Goal: Task Accomplishment & Management: Use online tool/utility

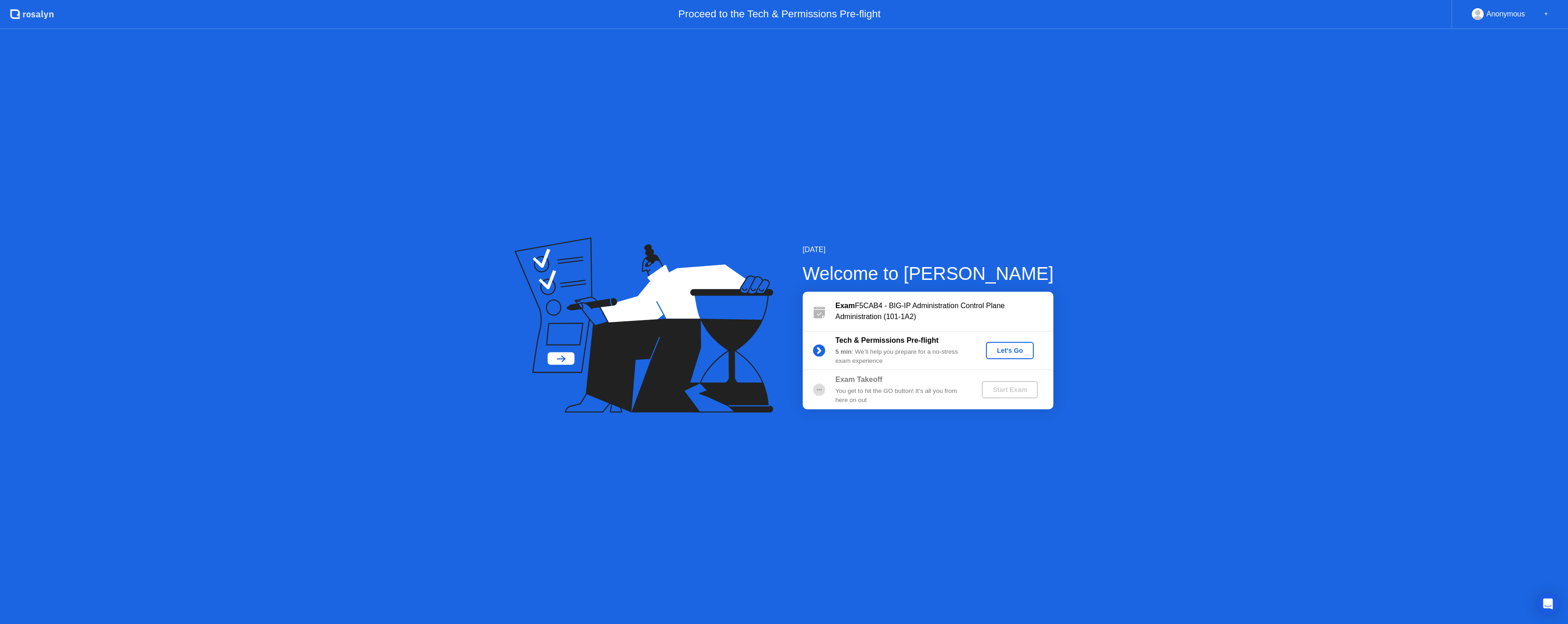
click at [1013, 350] on div "Let's Go" at bounding box center [1009, 350] width 40 height 8
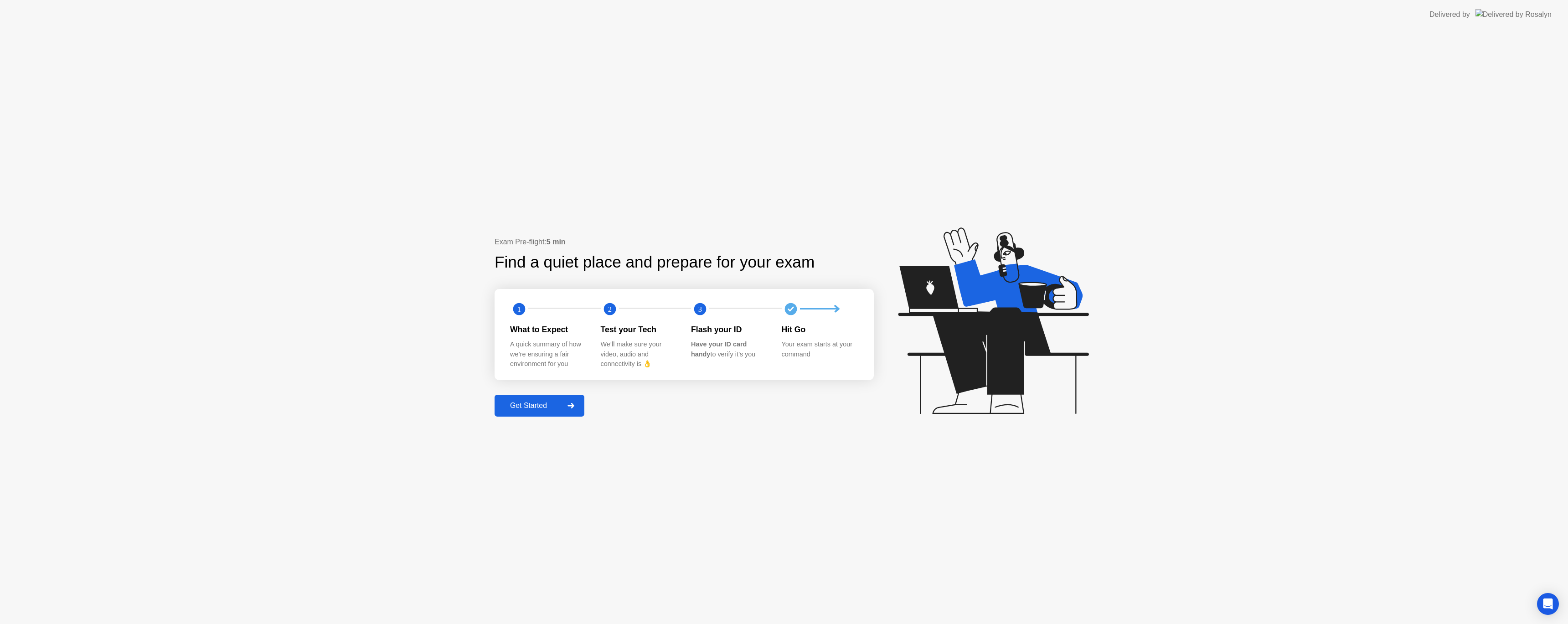
click at [517, 407] on div "Get Started" at bounding box center [528, 405] width 62 height 8
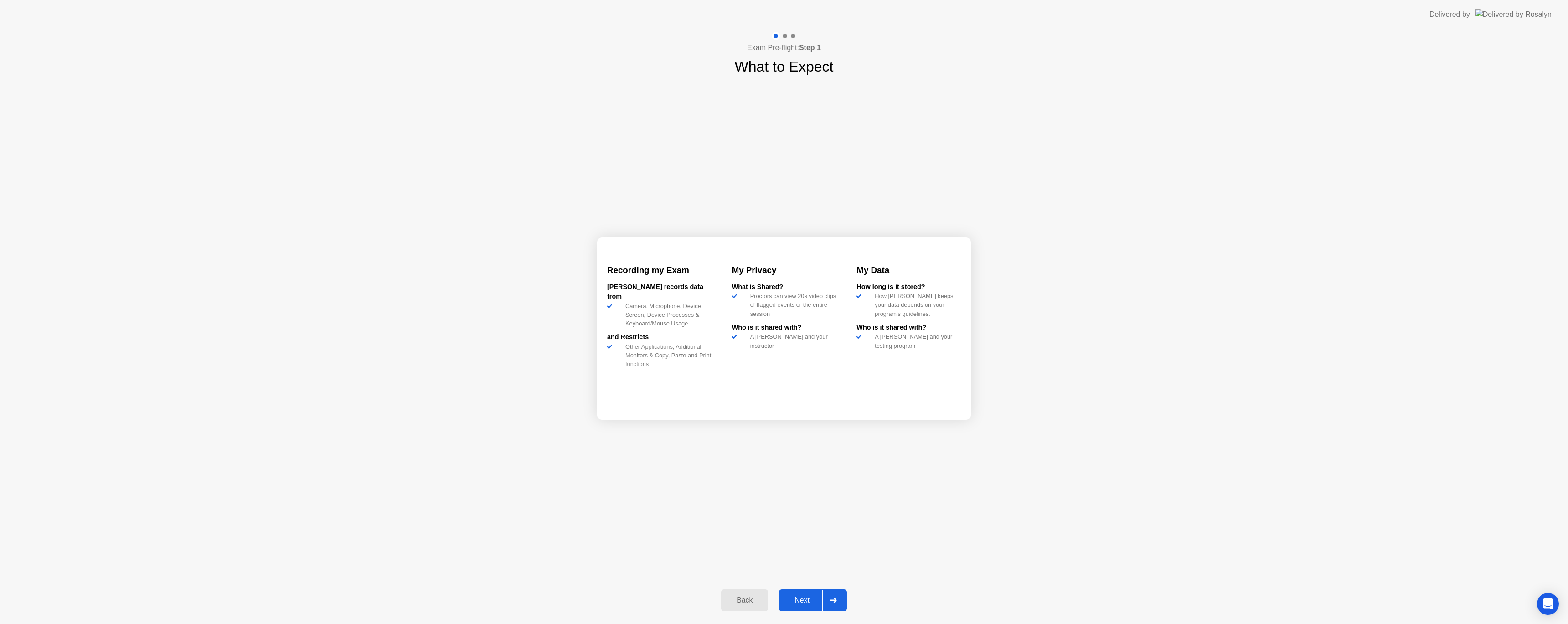
click at [797, 599] on div "Next" at bounding box center [802, 600] width 40 height 8
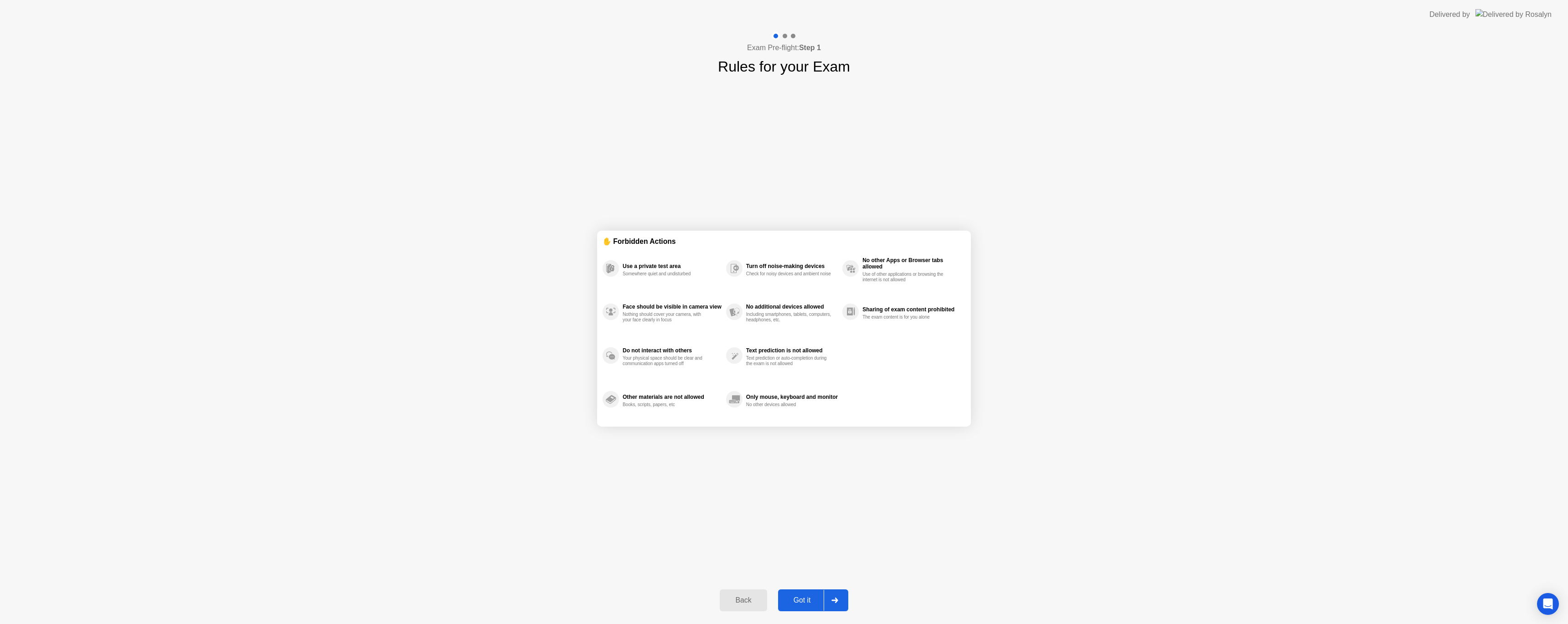
click at [796, 599] on div "Got it" at bounding box center [802, 600] width 43 height 8
select select "**********"
select select "*******"
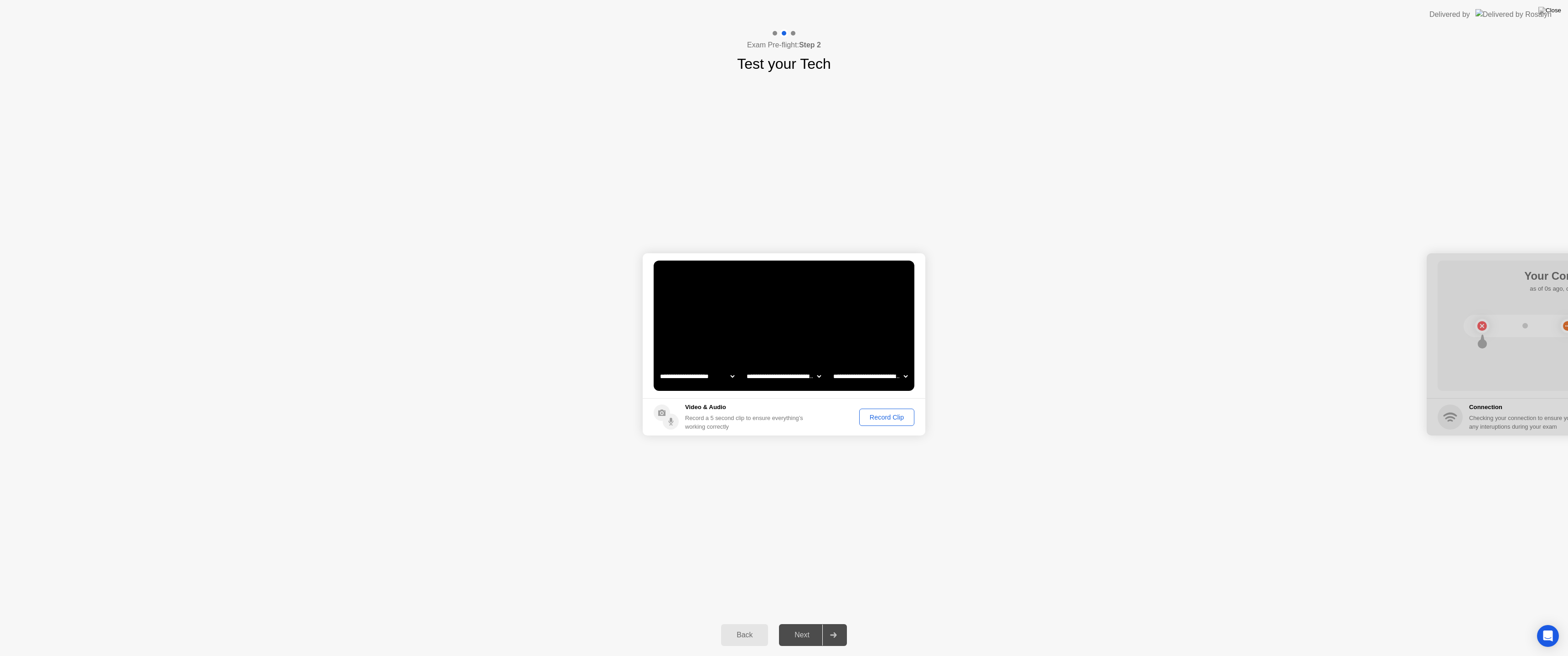
click at [905, 377] on select "**********" at bounding box center [870, 377] width 78 height 19
click at [894, 419] on div "Record Clip" at bounding box center [887, 417] width 49 height 8
click at [803, 623] on div "Next" at bounding box center [802, 636] width 40 height 8
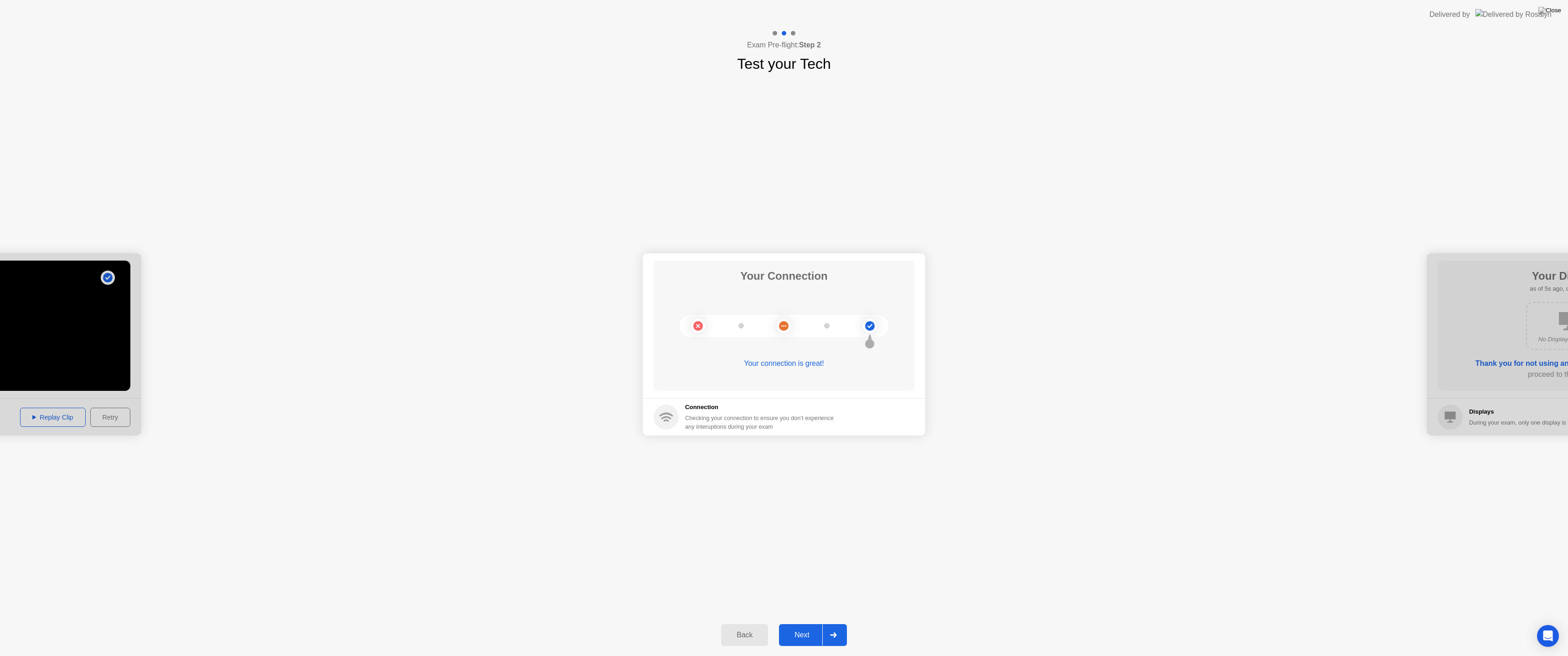
click at [800, 623] on div "Next" at bounding box center [802, 636] width 40 height 8
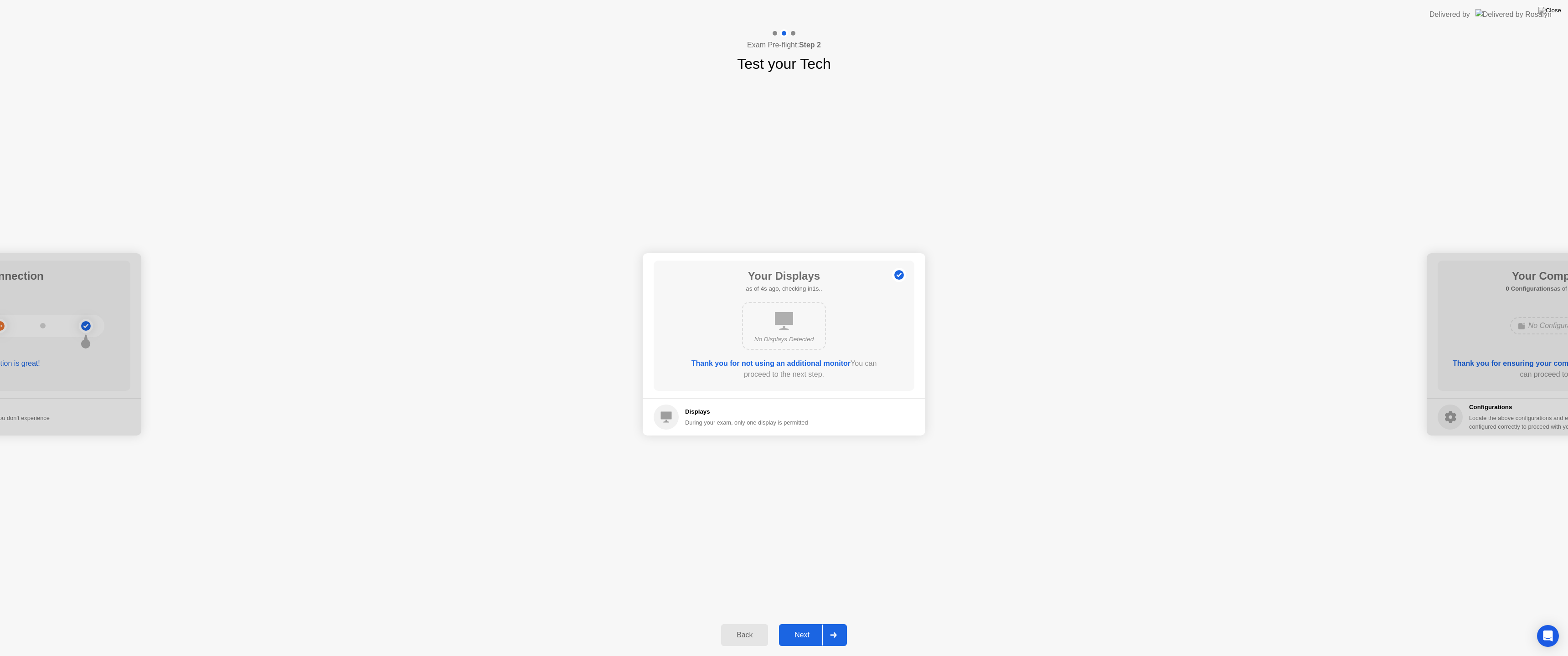
click at [801, 623] on div "Next" at bounding box center [802, 636] width 40 height 8
click at [799, 623] on div "Next" at bounding box center [802, 636] width 40 height 8
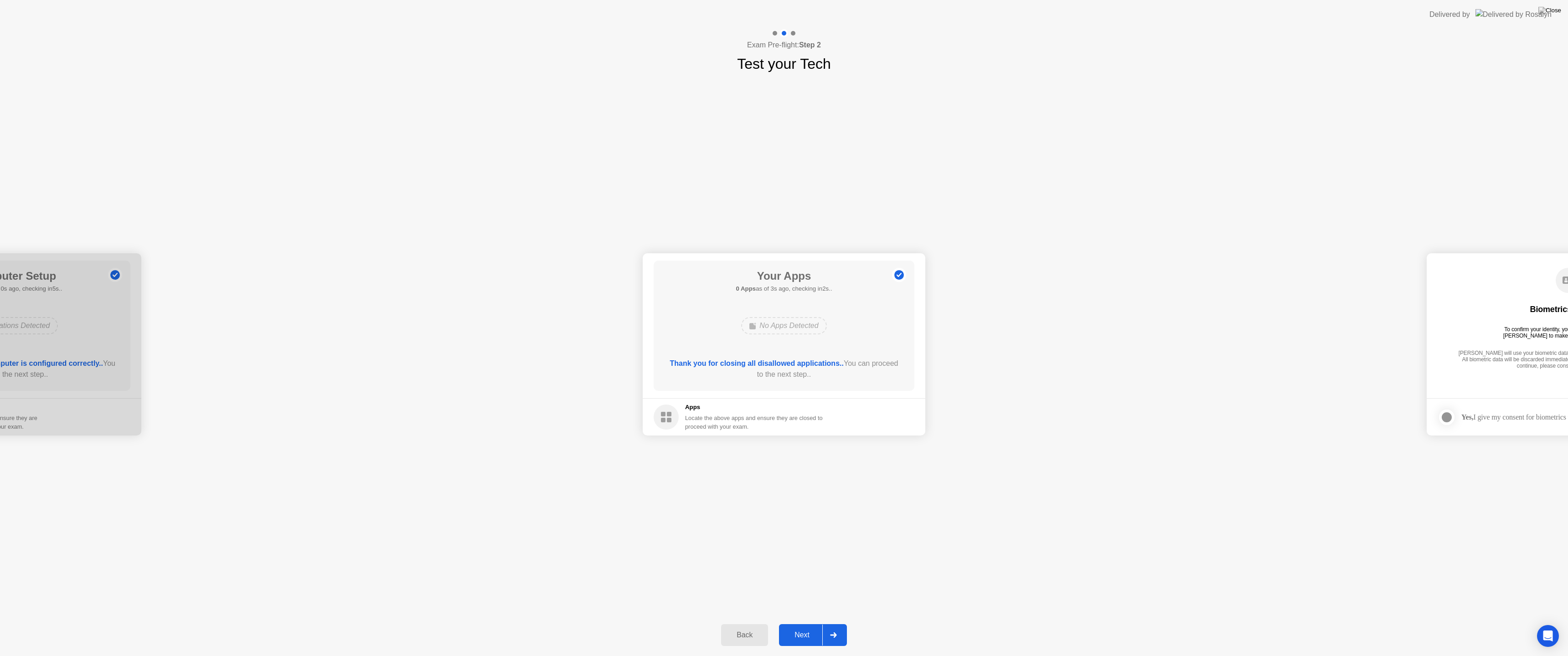
click at [798, 623] on div "Next" at bounding box center [802, 636] width 40 height 8
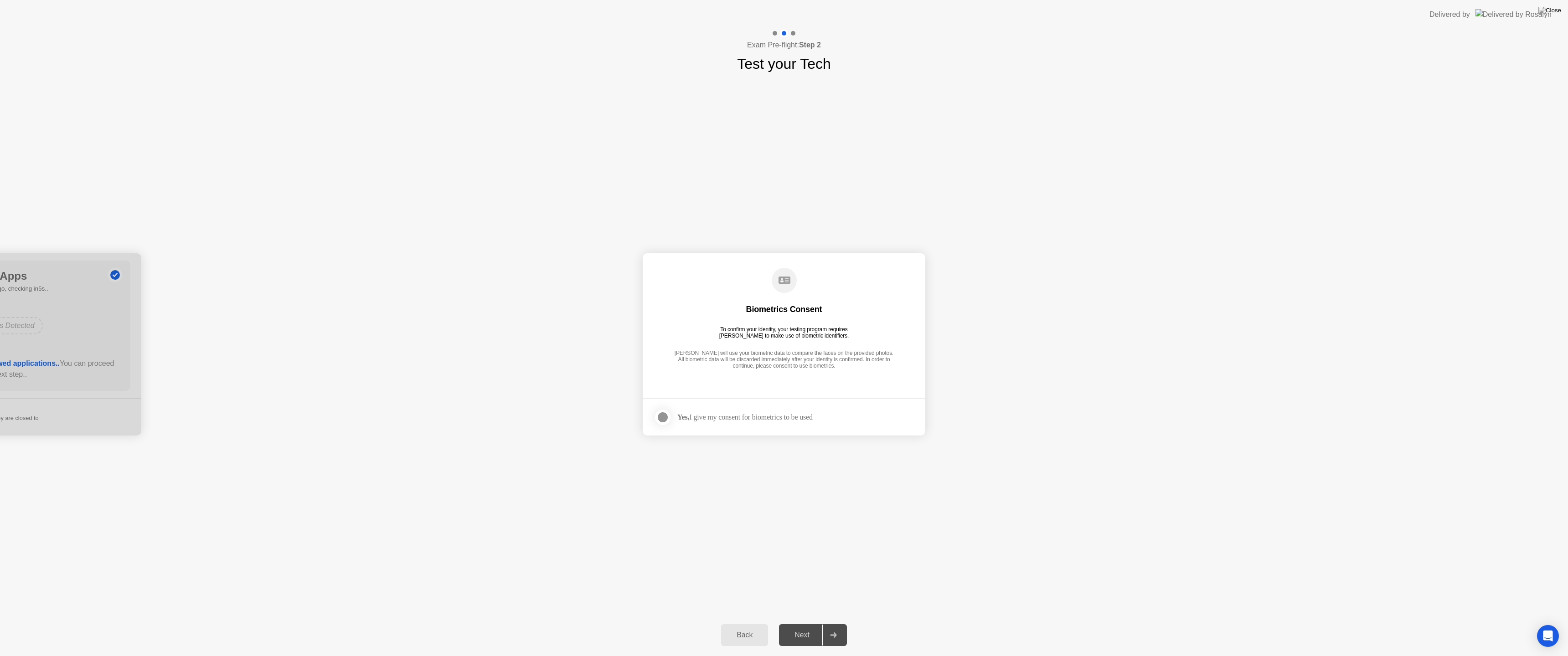
click at [660, 421] on div at bounding box center [662, 417] width 11 height 11
click at [801, 623] on div "Next" at bounding box center [802, 636] width 40 height 8
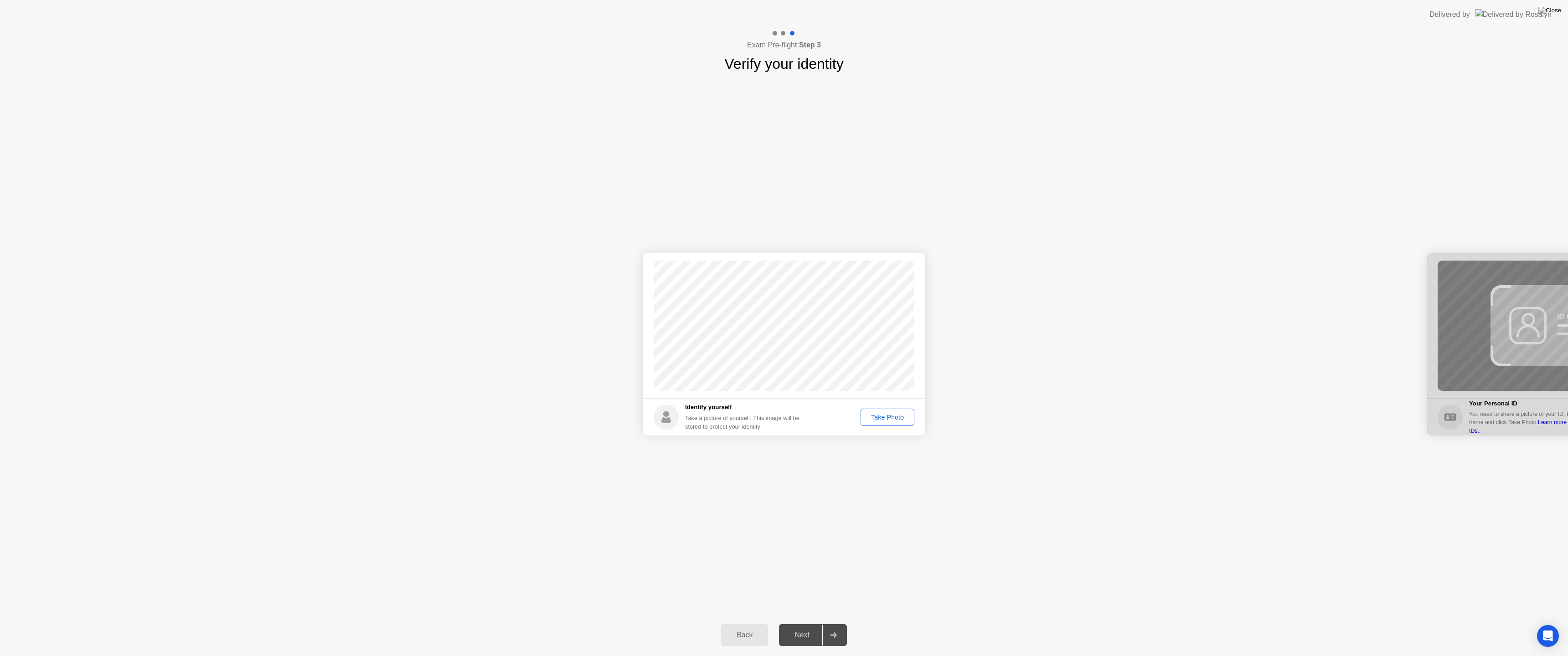
click at [883, 416] on div "Take Photo" at bounding box center [887, 417] width 47 height 8
click at [800, 623] on div "Next" at bounding box center [802, 636] width 40 height 8
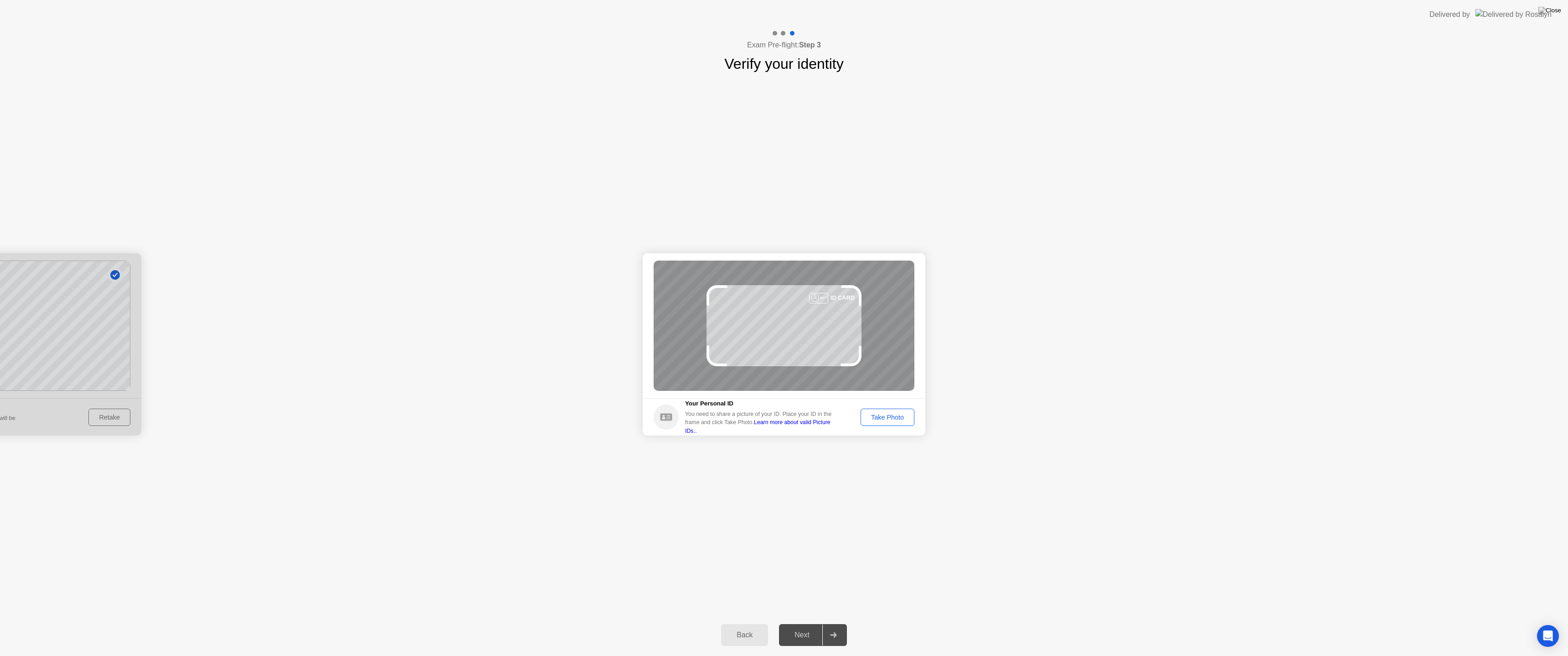
click at [881, 417] on div "Take Photo" at bounding box center [887, 417] width 47 height 8
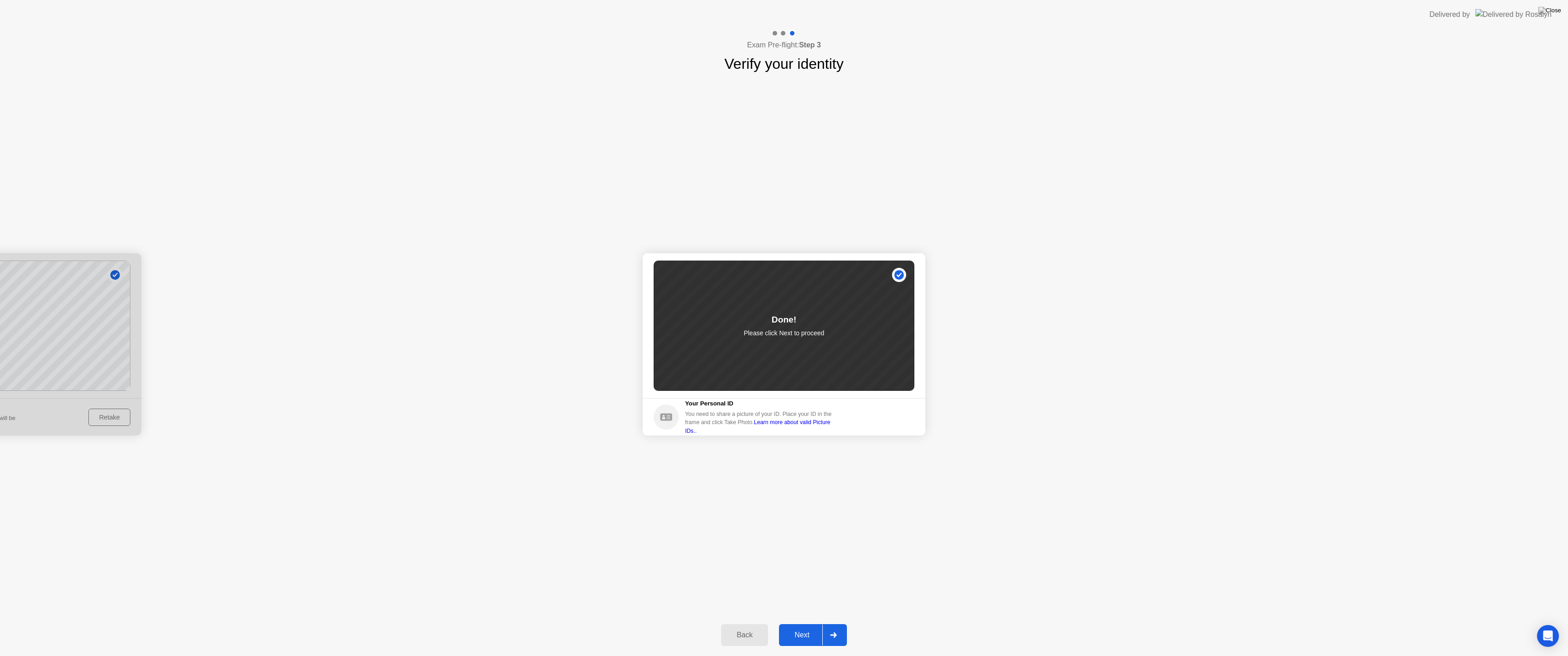
click at [803, 623] on button "Next" at bounding box center [813, 635] width 68 height 22
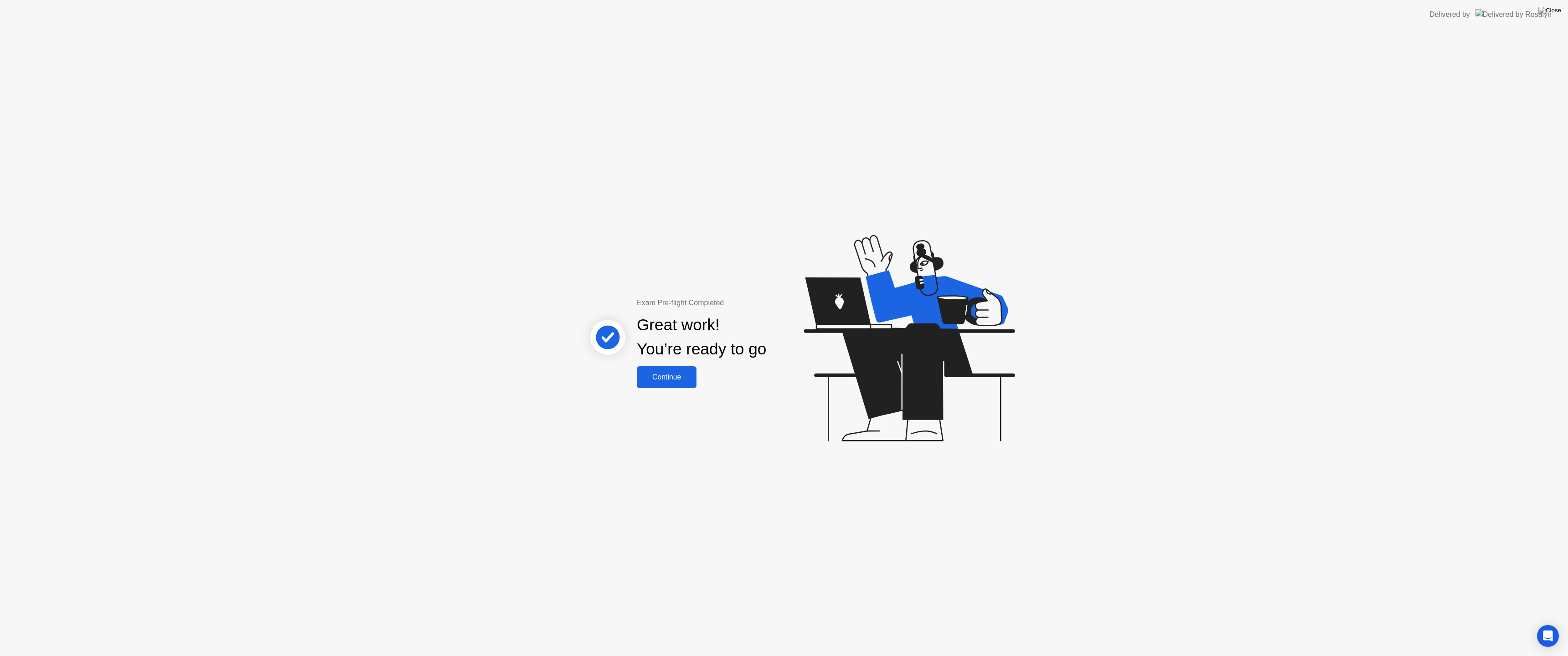
click at [675, 374] on div "Continue" at bounding box center [666, 378] width 54 height 8
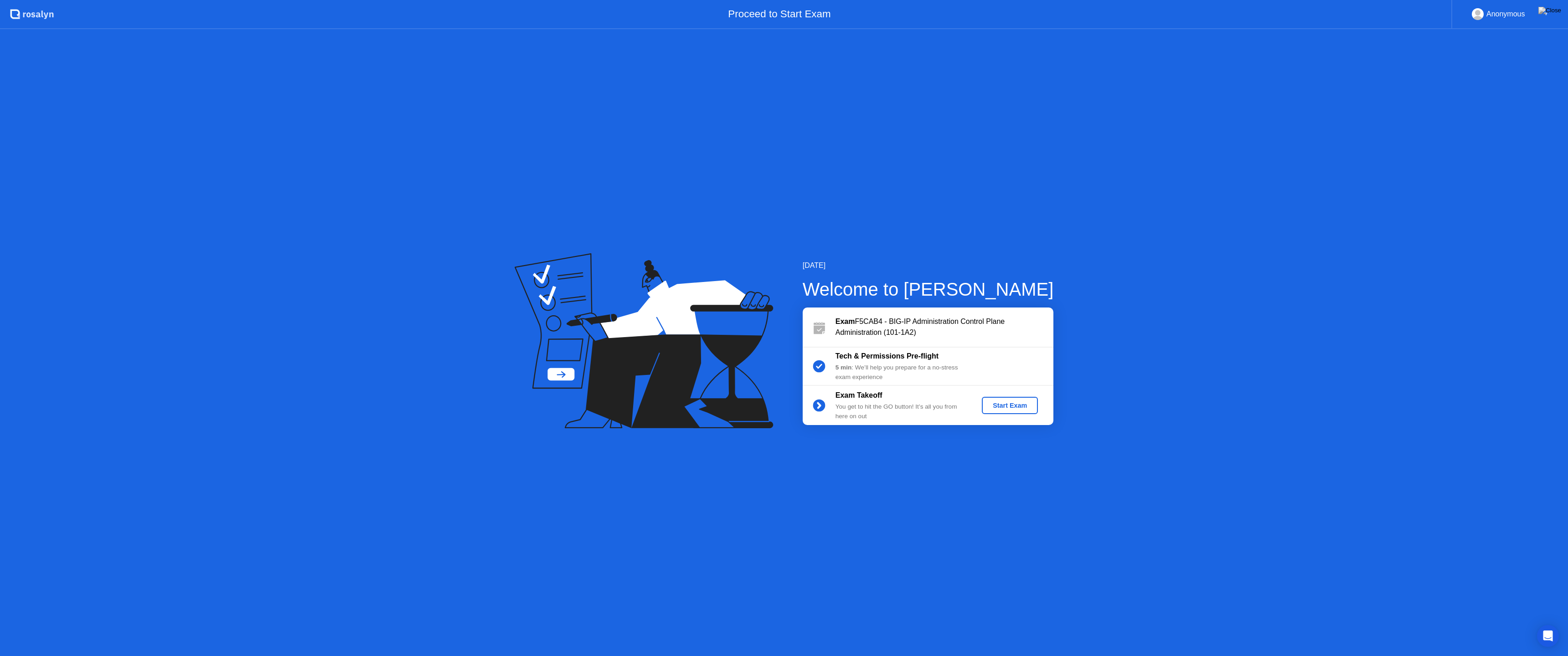
click at [1013, 410] on div "Start Exam" at bounding box center [1010, 405] width 49 height 8
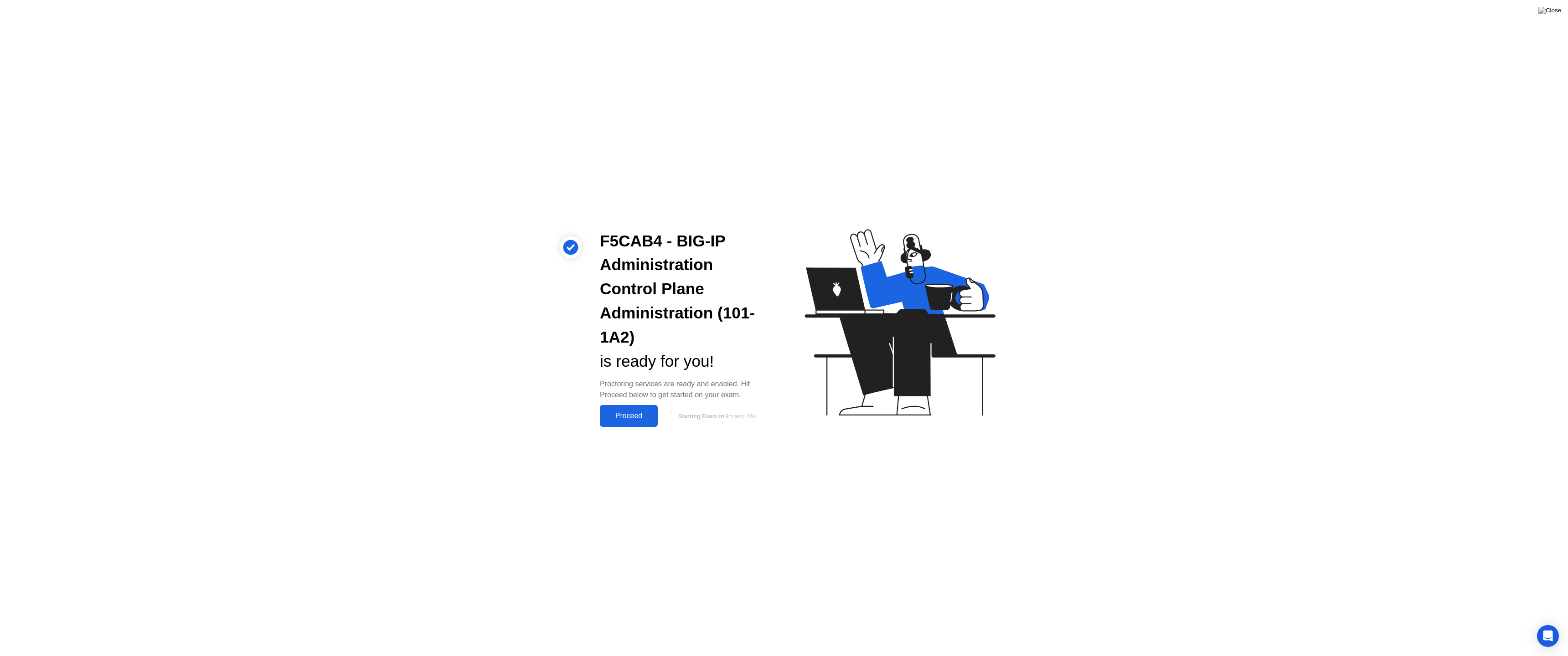
click at [619, 418] on div "Proceed" at bounding box center [628, 416] width 52 height 8
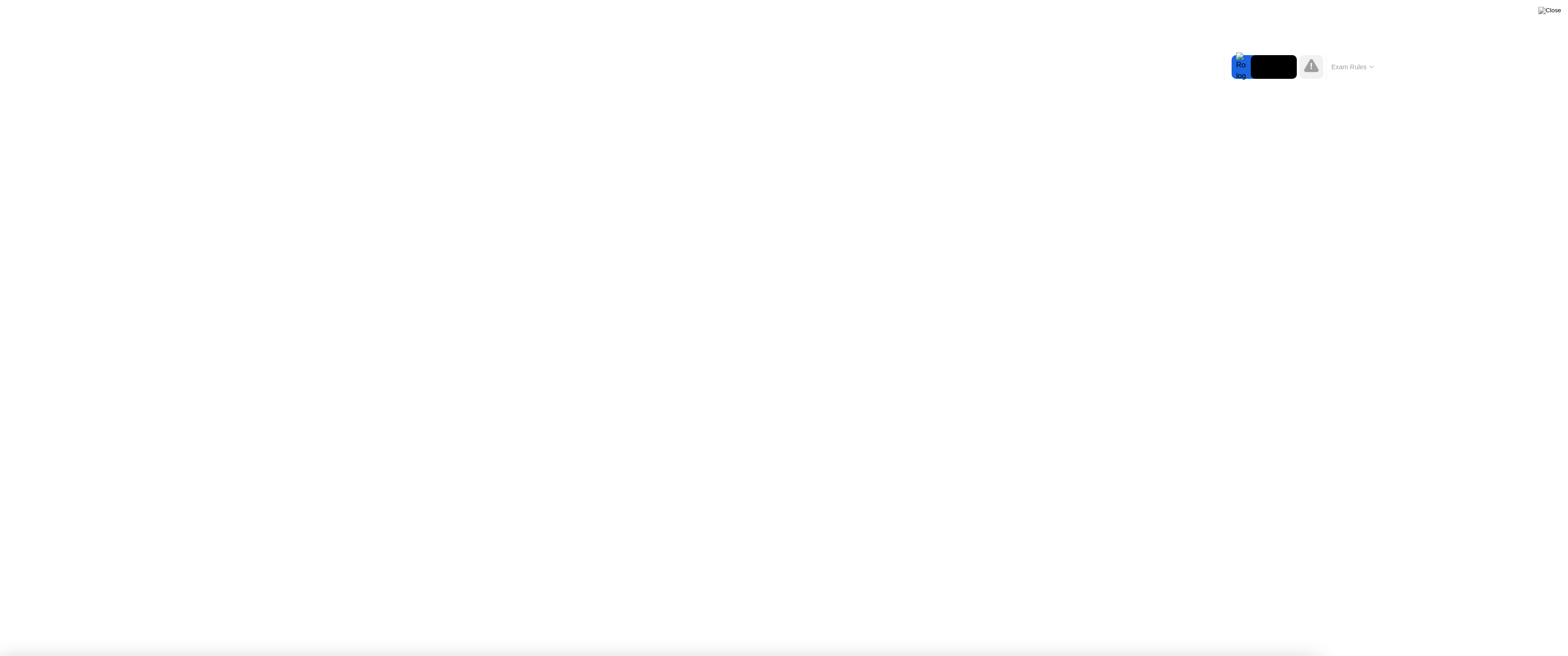
click at [1489, 623] on div "End Proctoring Session" at bounding box center [1493, 631] width 103 height 8
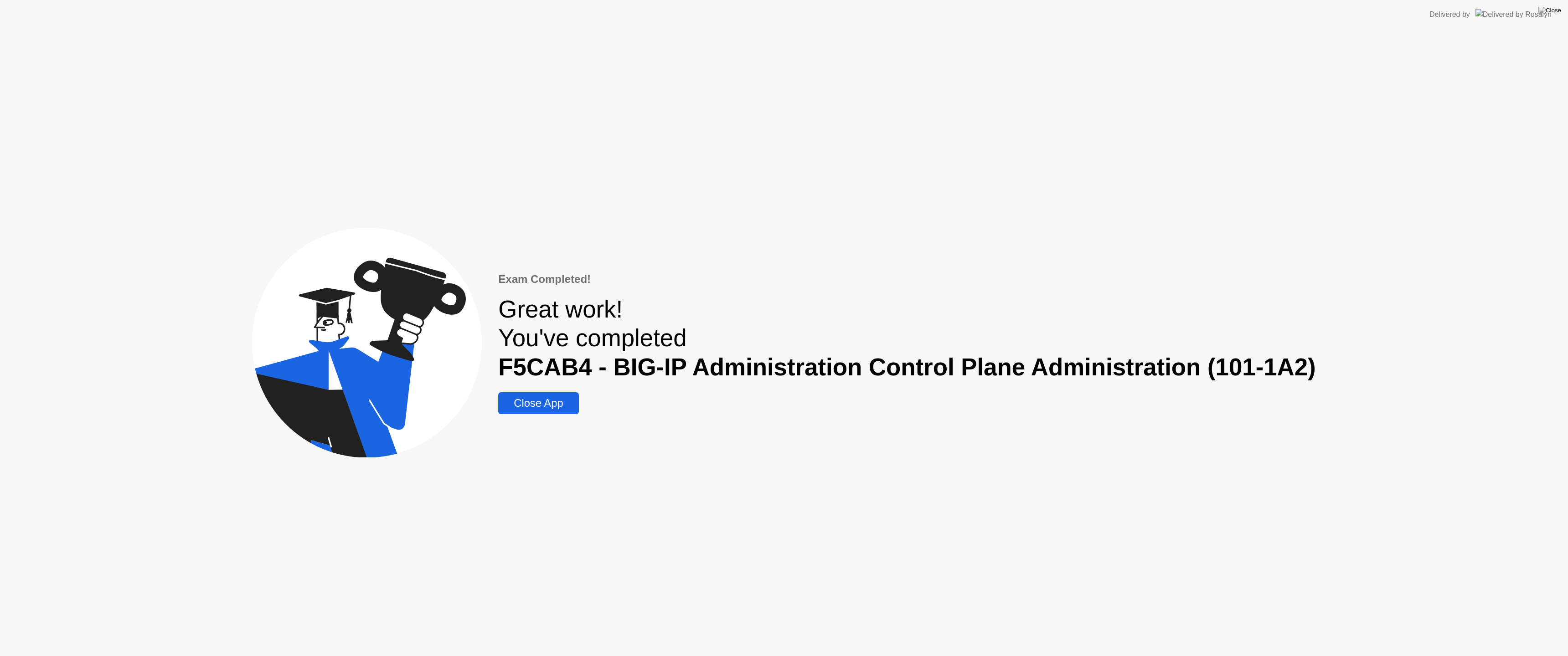
click at [532, 407] on div "Close App" at bounding box center [538, 403] width 75 height 13
